Goal: Task Accomplishment & Management: Manage account settings

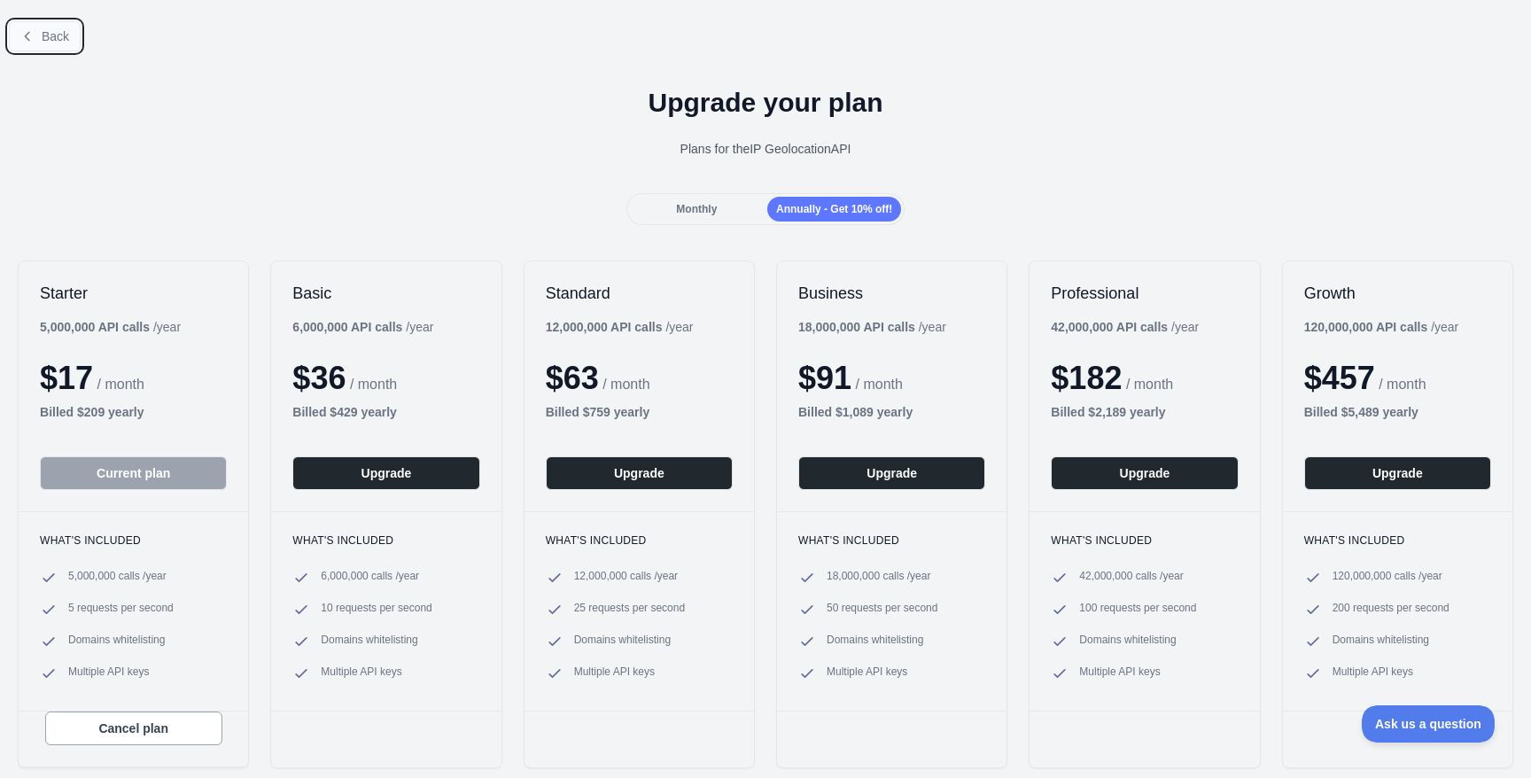
click at [61, 41] on span "Back" at bounding box center [55, 36] width 27 height 14
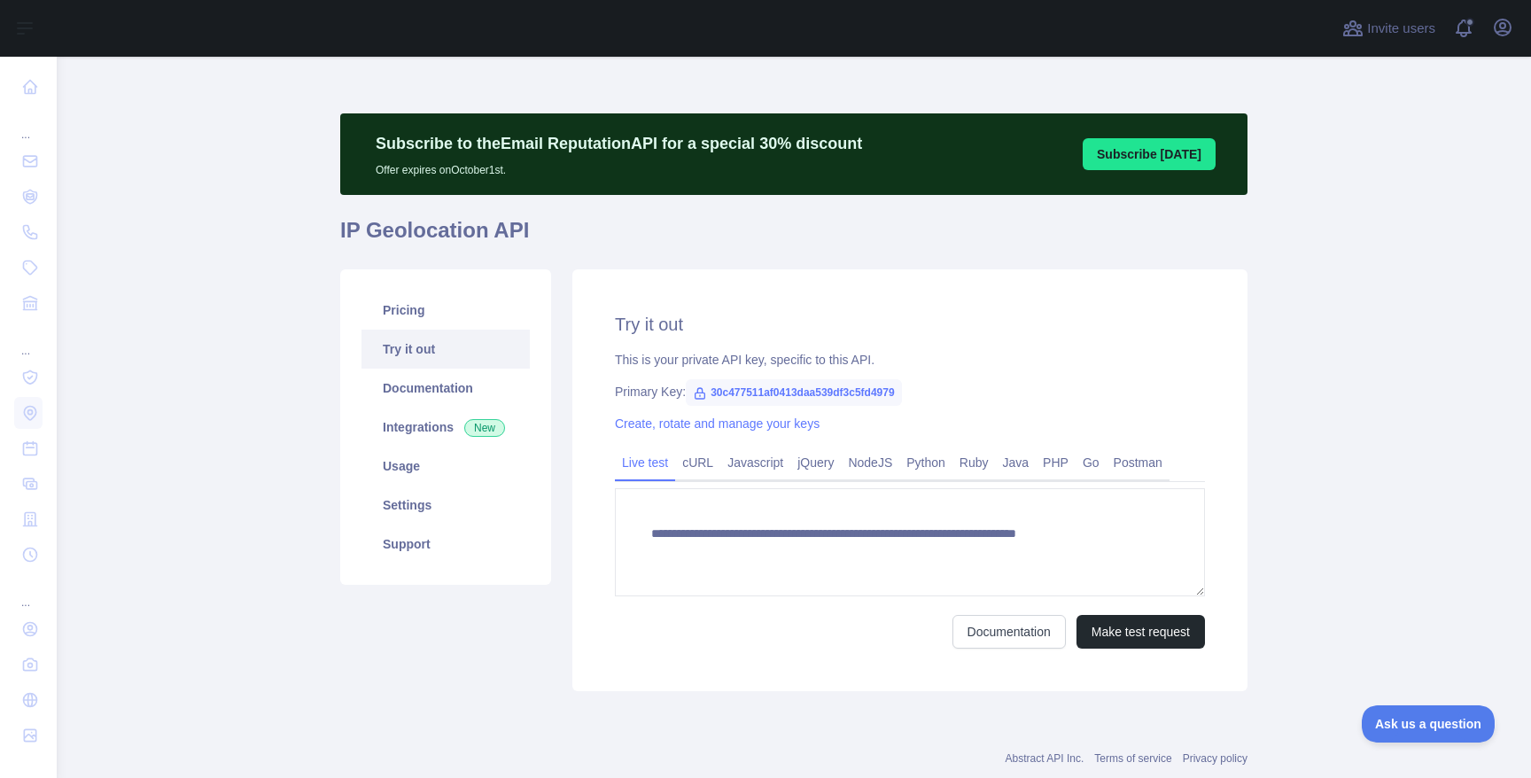
type textarea "**********"
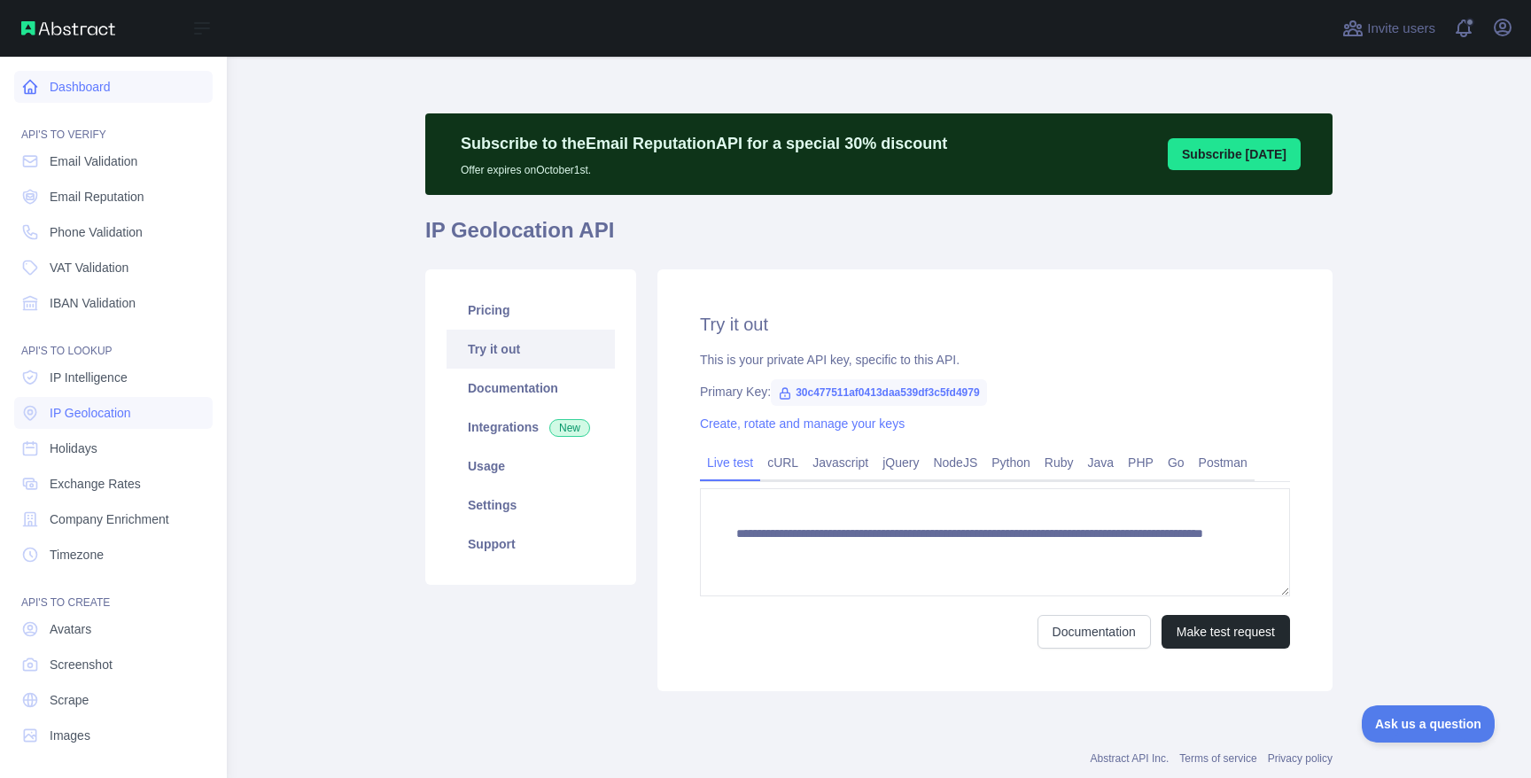
click at [43, 77] on link "Dashboard" at bounding box center [113, 87] width 198 height 32
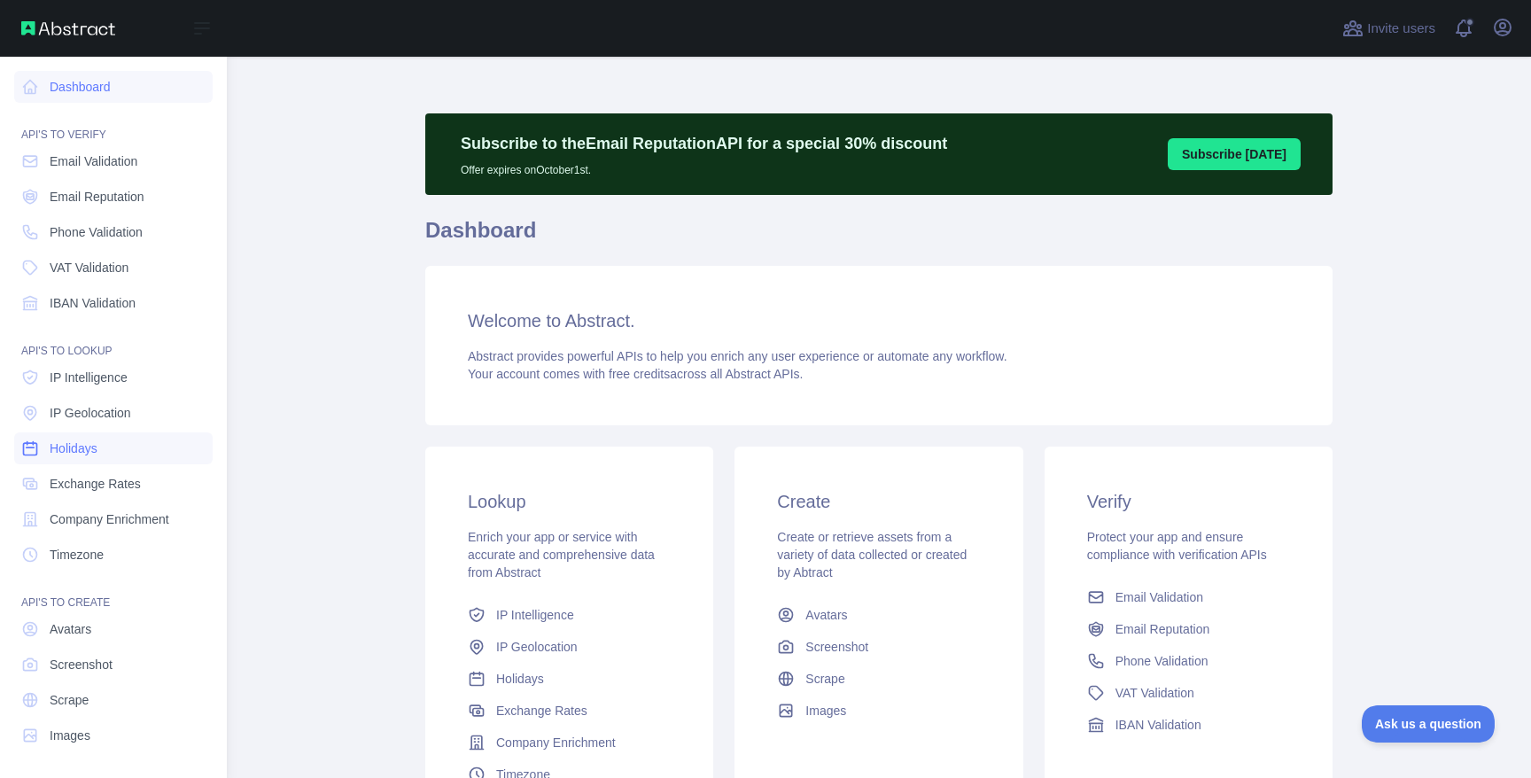
scroll to position [2, 0]
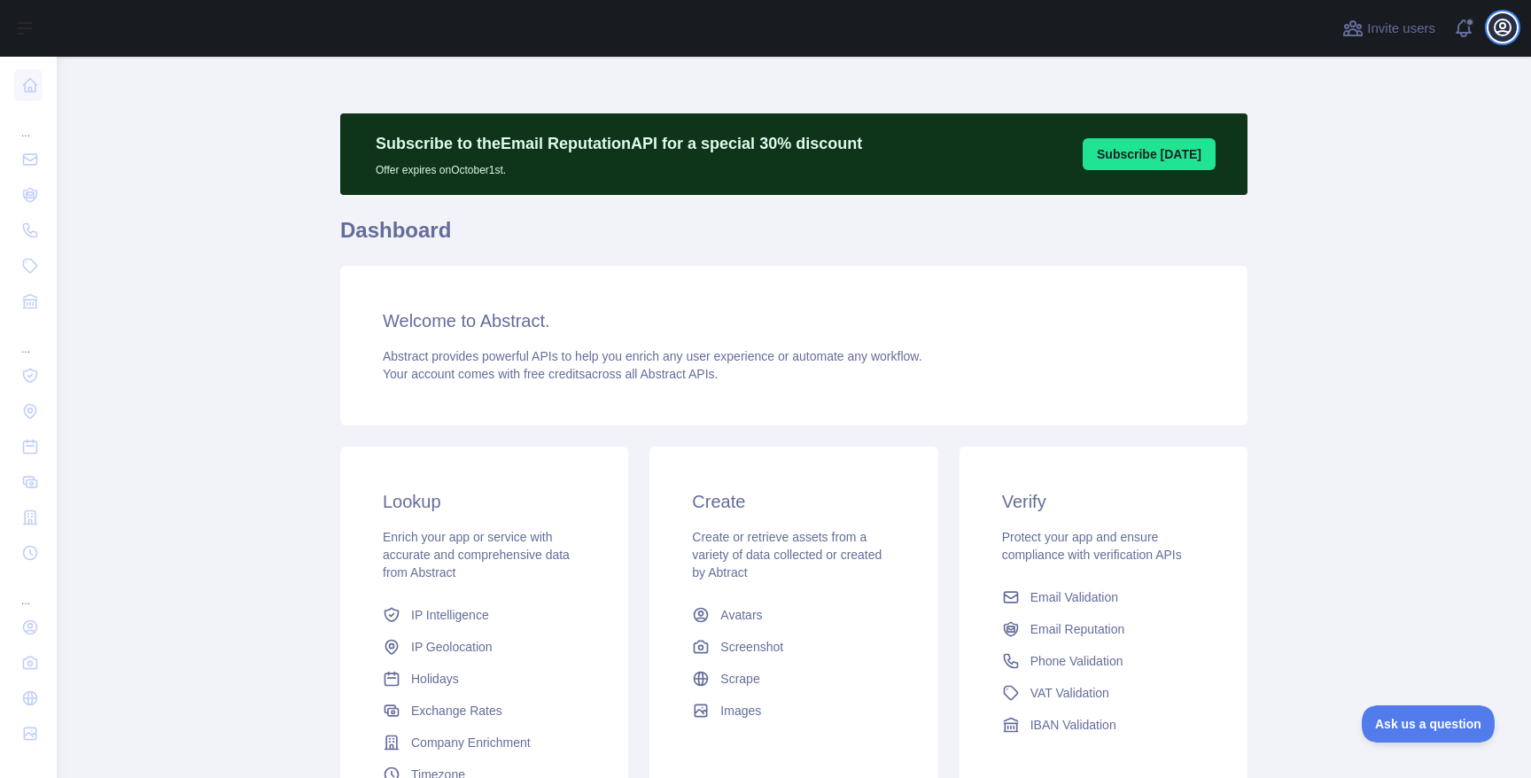
click at [1507, 19] on icon "button" at bounding box center [1502, 27] width 21 height 21
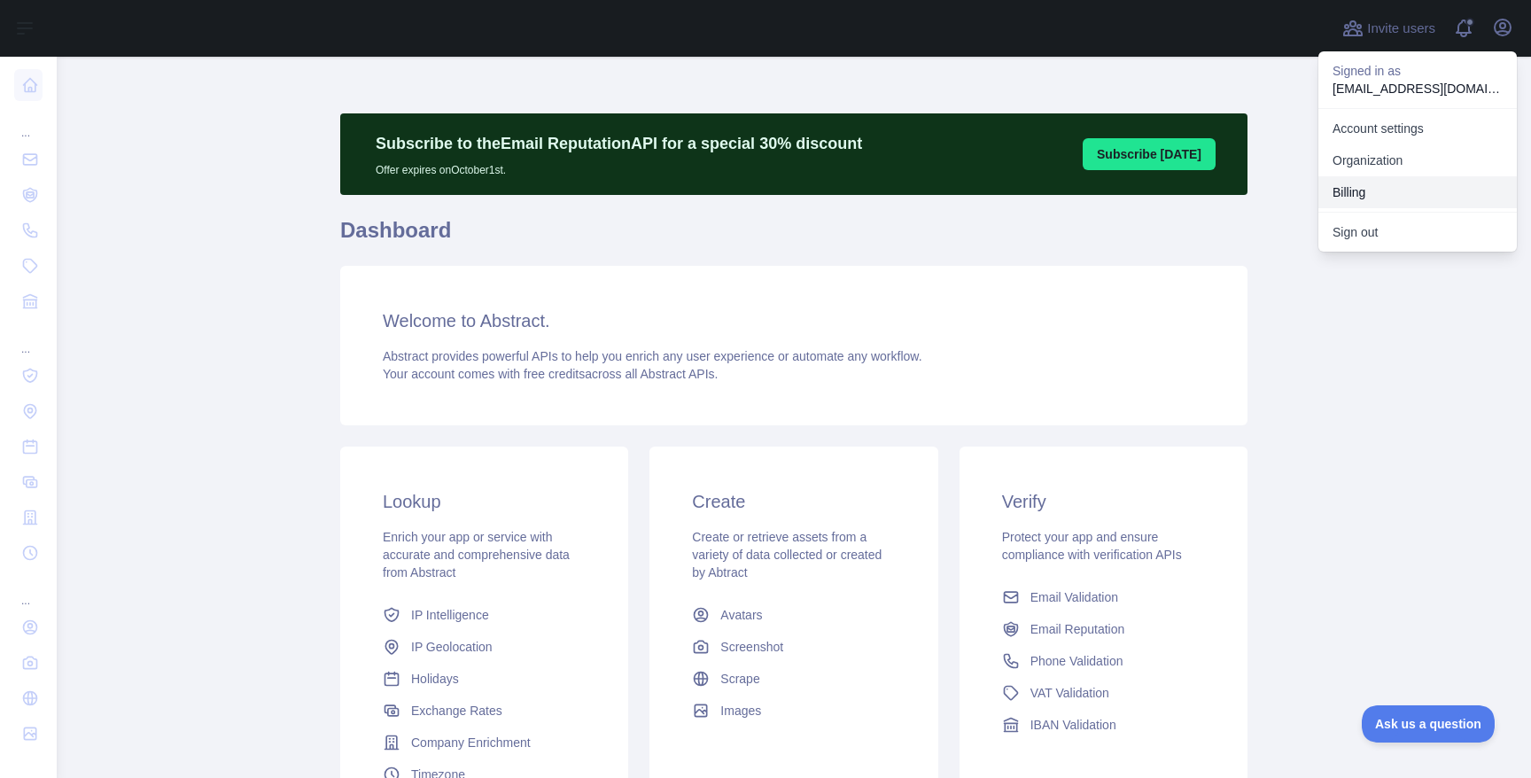
click at [1378, 193] on button "Billing" at bounding box center [1417, 192] width 198 height 32
